Goal: Check status: Check status

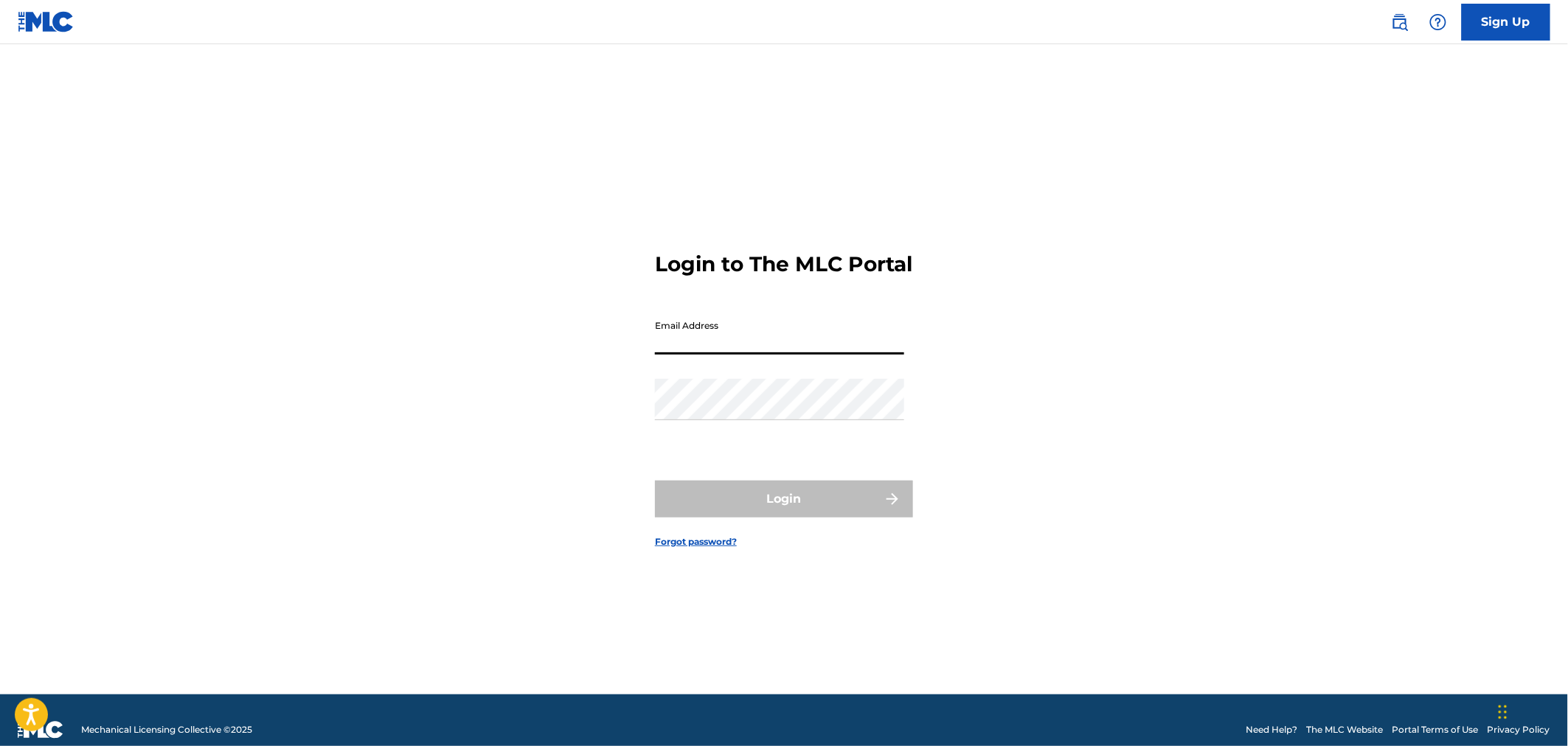
click at [774, 342] on input "Email Address" at bounding box center [779, 333] width 249 height 42
type input "[PERSON_NAME][EMAIL_ADDRESS][DOMAIN_NAME]"
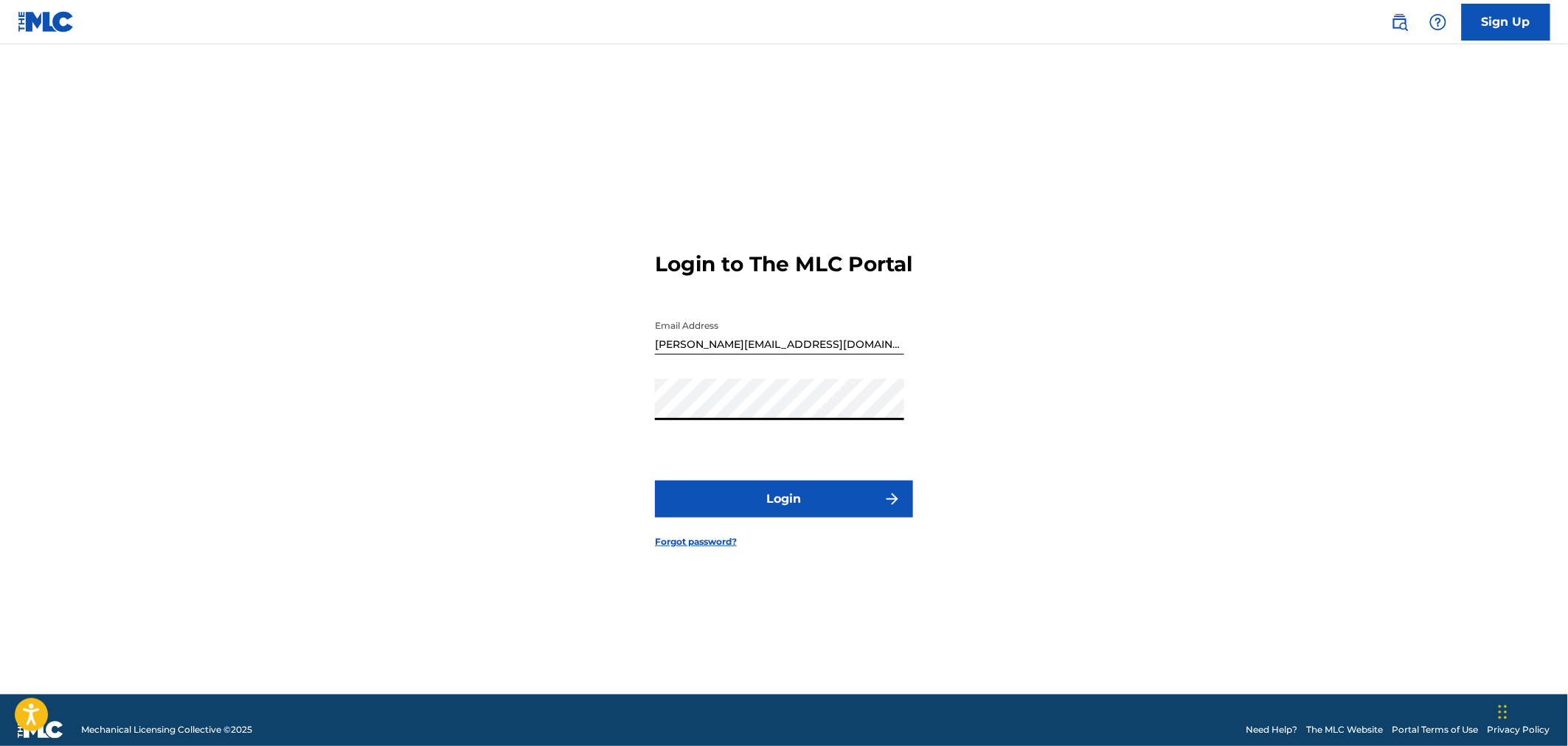
click at [809, 510] on button "Login" at bounding box center [784, 499] width 258 height 37
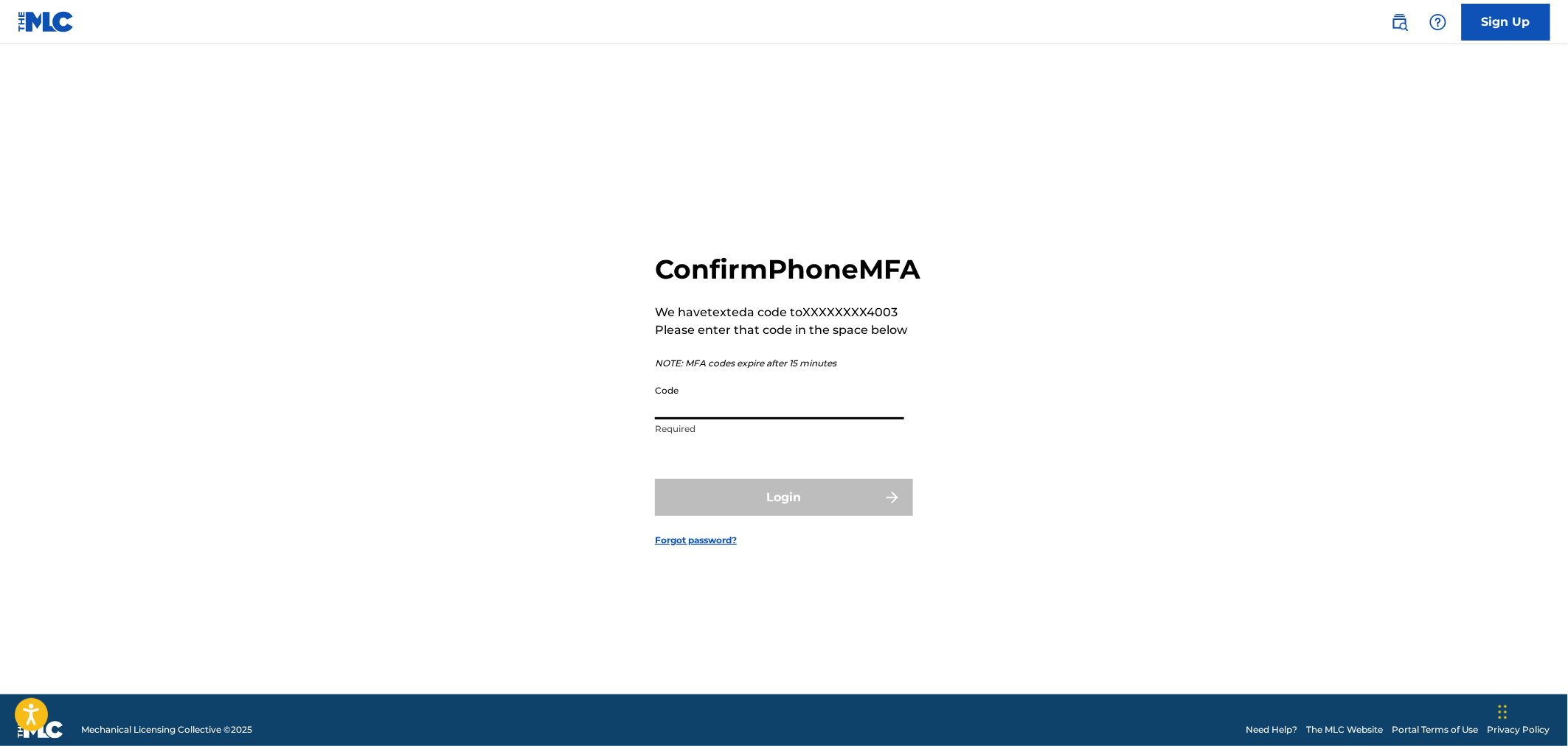
click at [791, 419] on input "Code" at bounding box center [779, 398] width 249 height 42
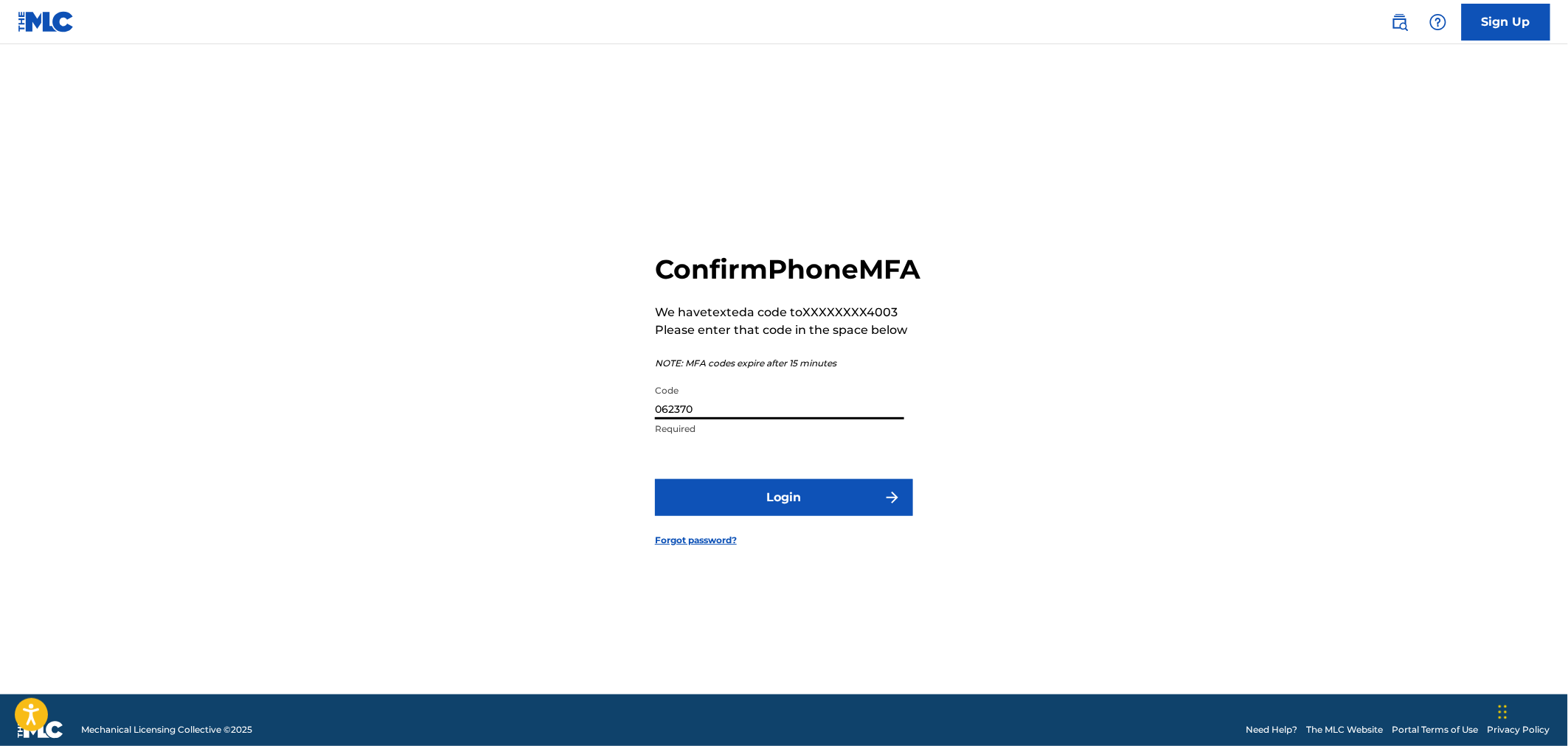
type input "062370"
click at [809, 516] on button "Login" at bounding box center [784, 497] width 258 height 37
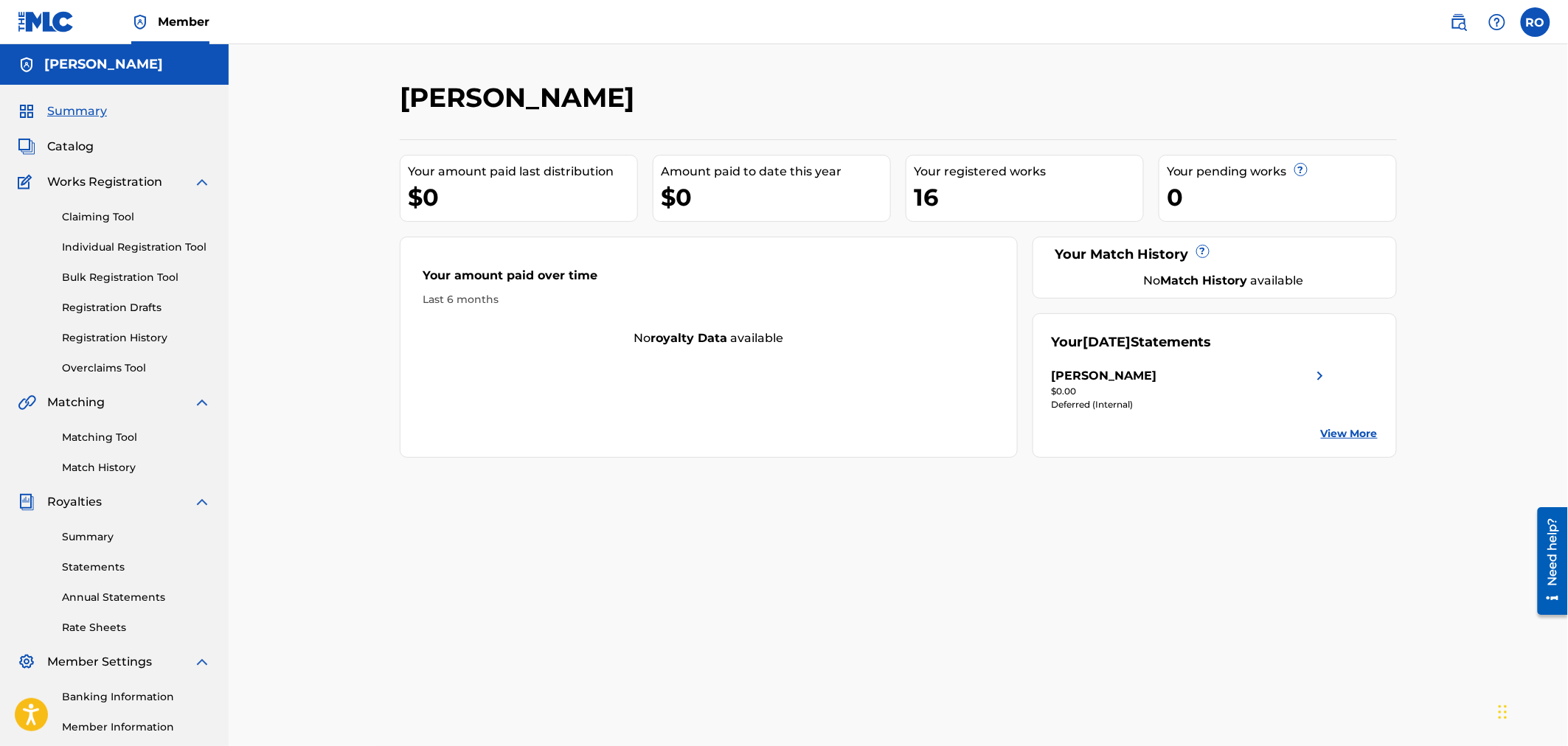
click at [85, 533] on link "Summary" at bounding box center [136, 536] width 149 height 16
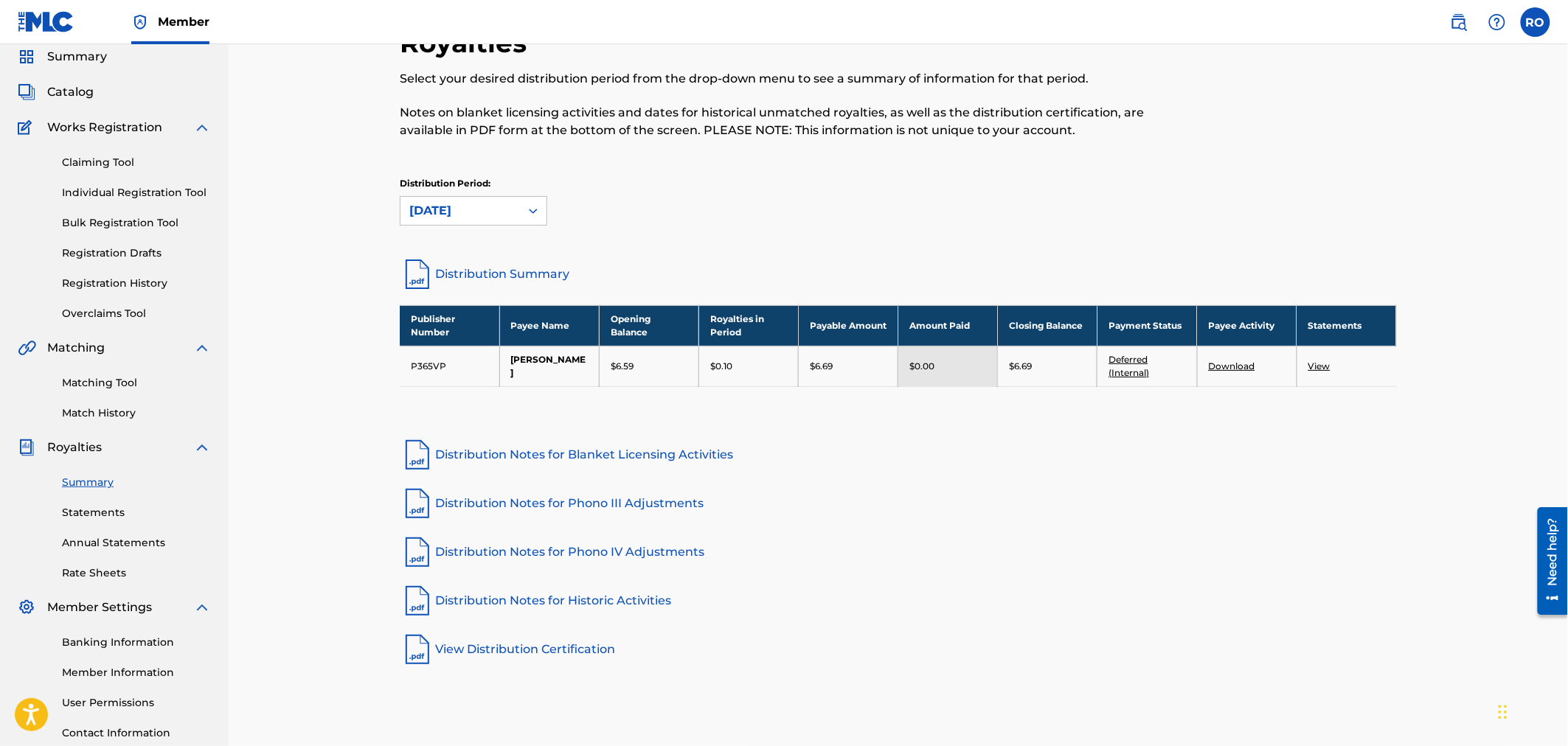
scroll to position [82, 0]
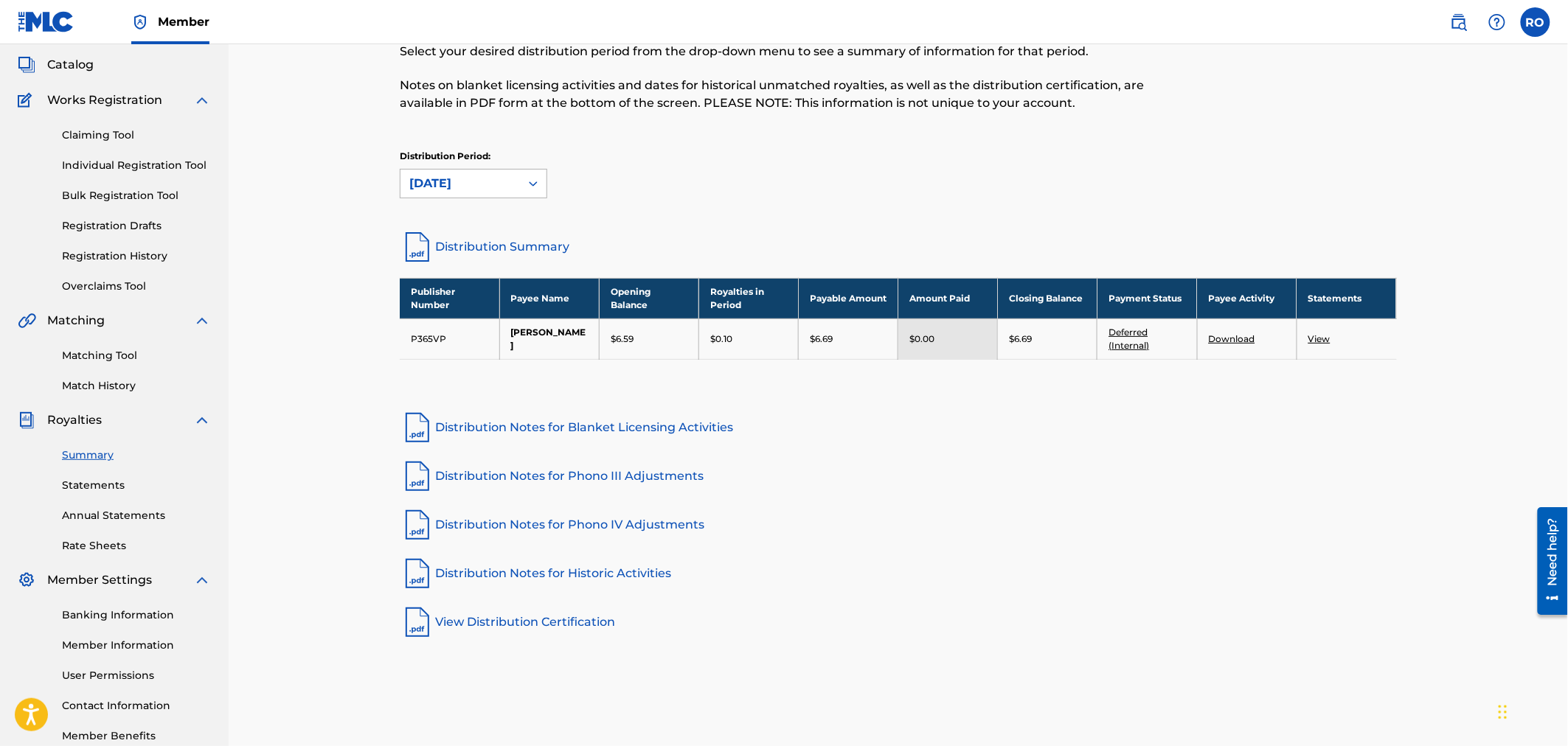
click at [487, 190] on div "[DATE]" at bounding box center [460, 183] width 102 height 18
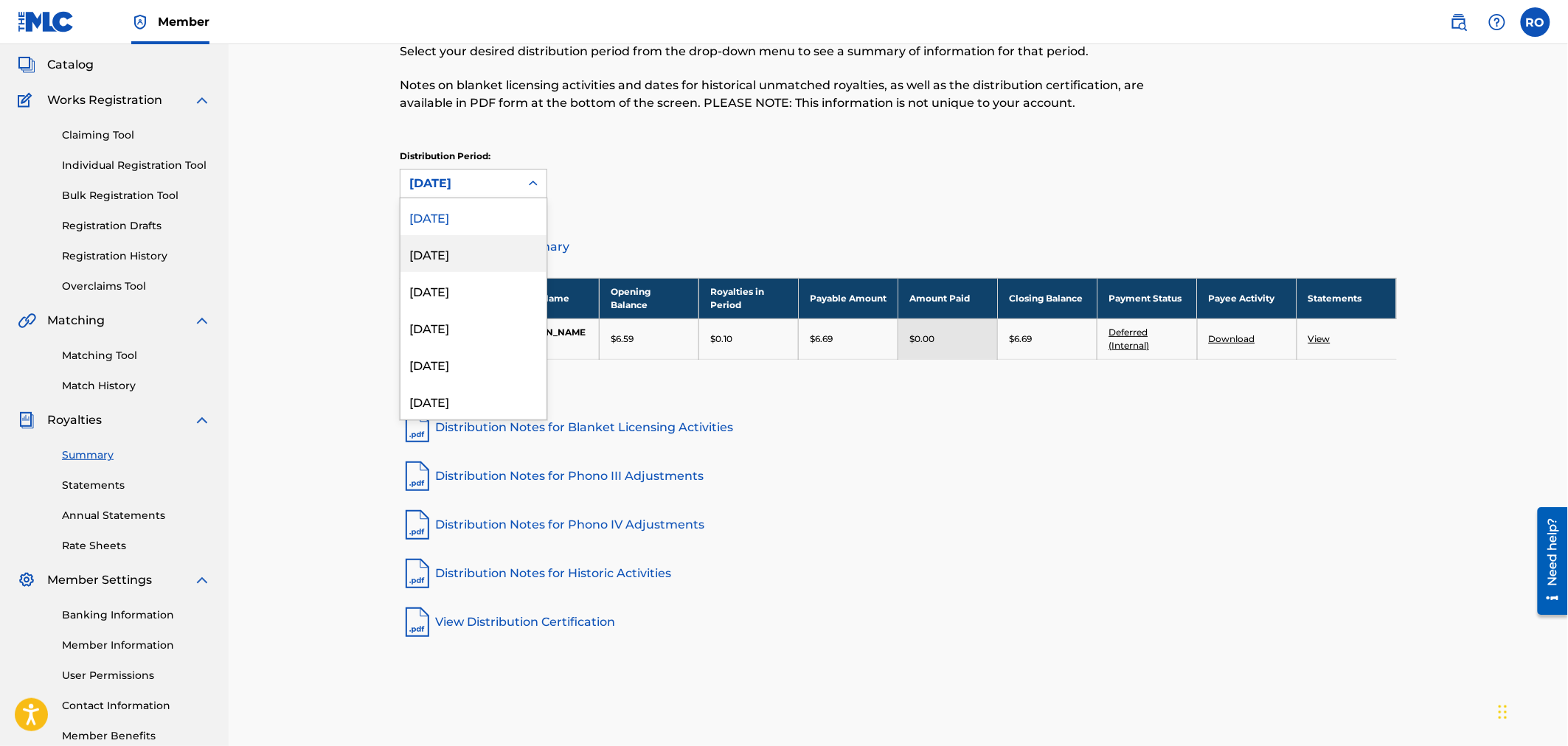
click at [461, 249] on div "[DATE]" at bounding box center [473, 253] width 146 height 37
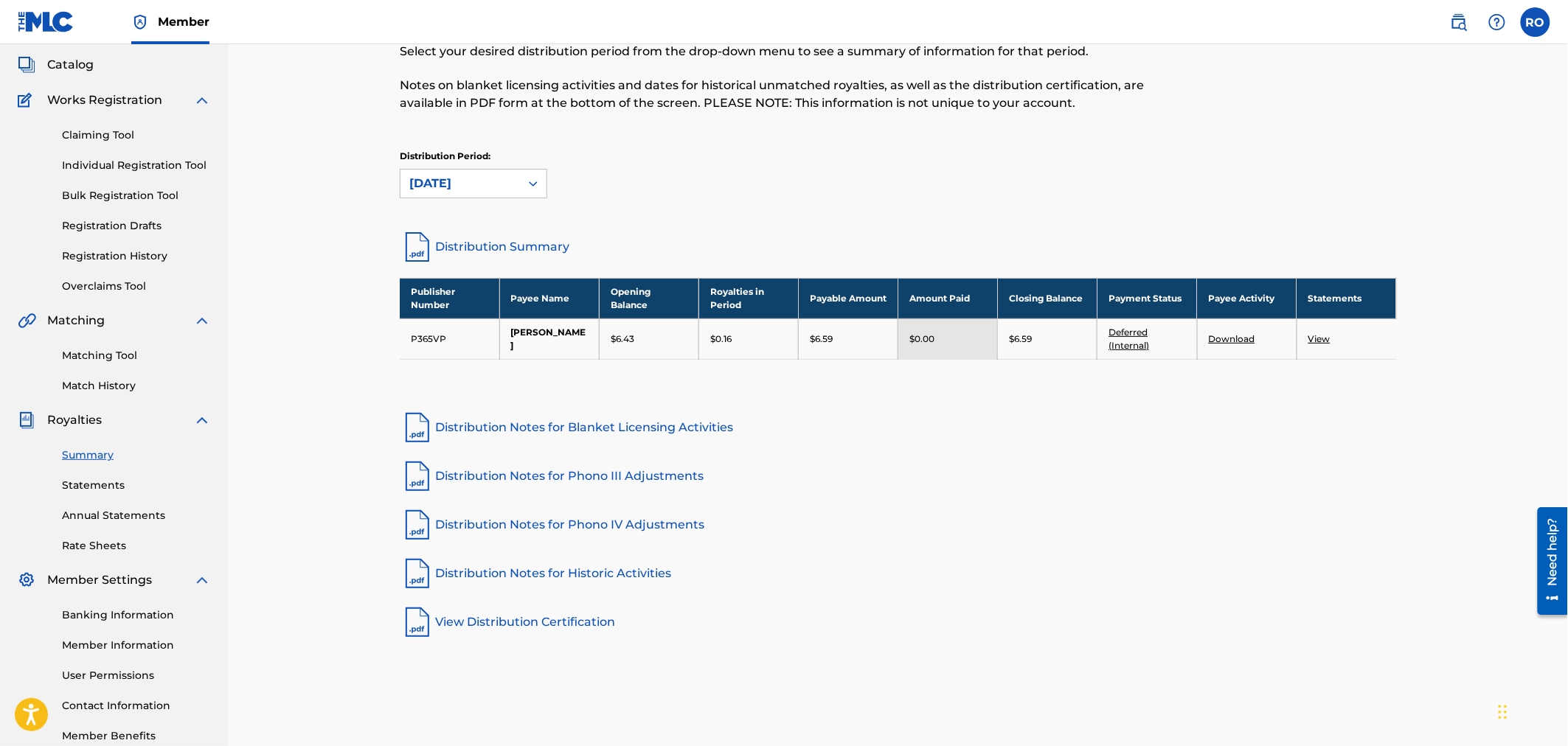
click at [458, 185] on div "[DATE]" at bounding box center [460, 183] width 102 height 18
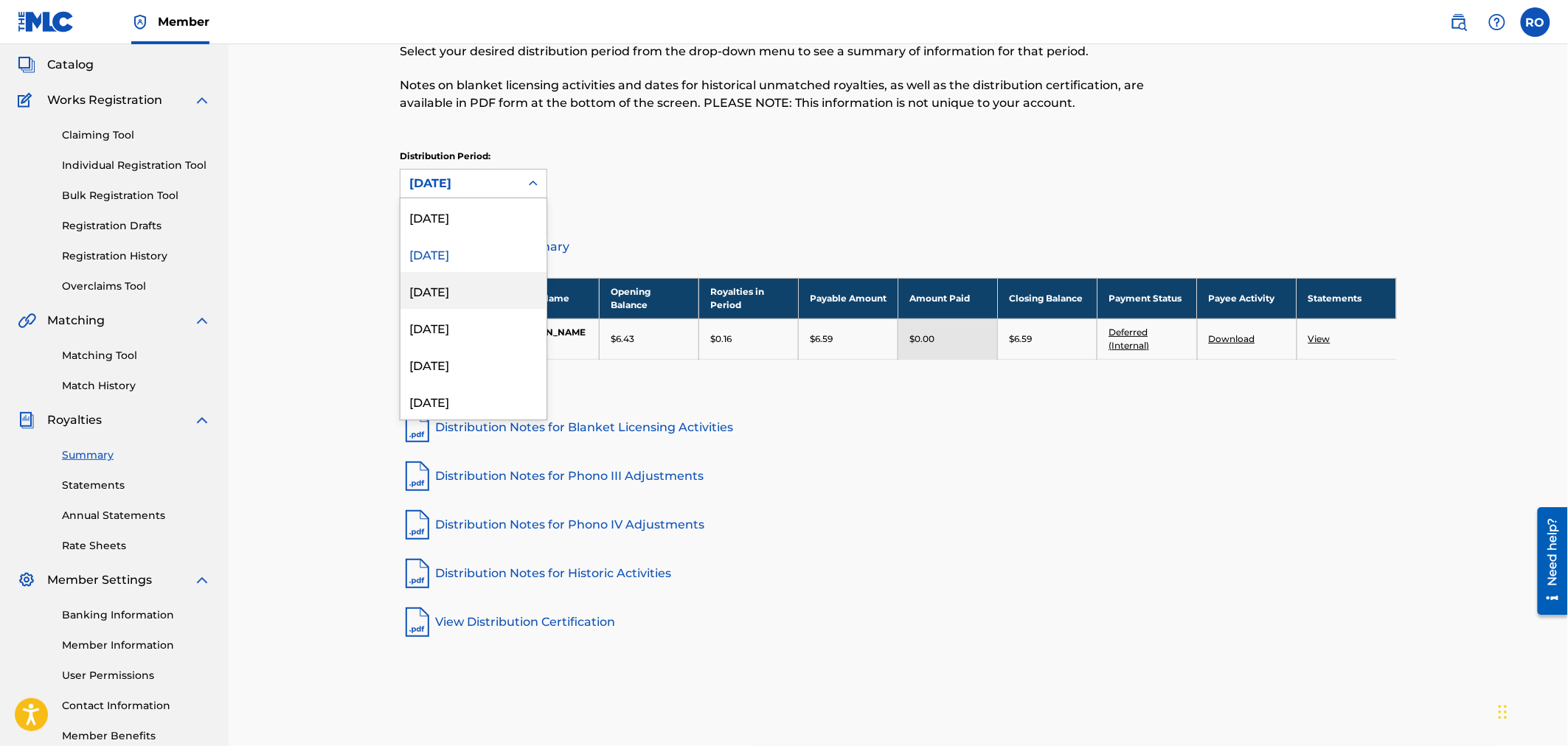
click at [444, 280] on div "[DATE]" at bounding box center [473, 290] width 146 height 37
click at [446, 186] on div "[DATE]" at bounding box center [460, 183] width 102 height 18
click at [447, 211] on div "[DATE]" at bounding box center [473, 217] width 146 height 37
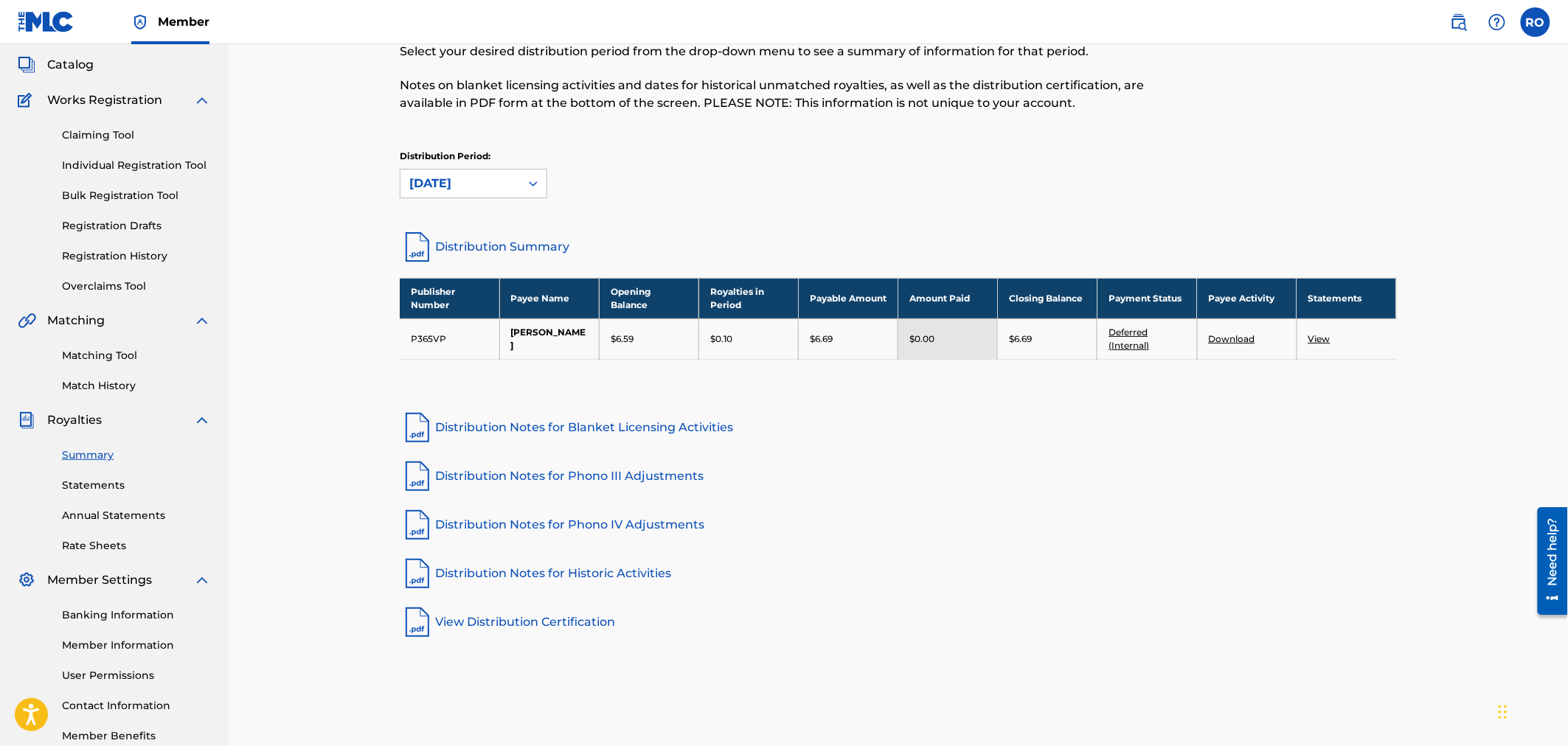
click at [1314, 336] on link "View" at bounding box center [1319, 339] width 22 height 11
